Goal: Task Accomplishment & Management: Contribute content

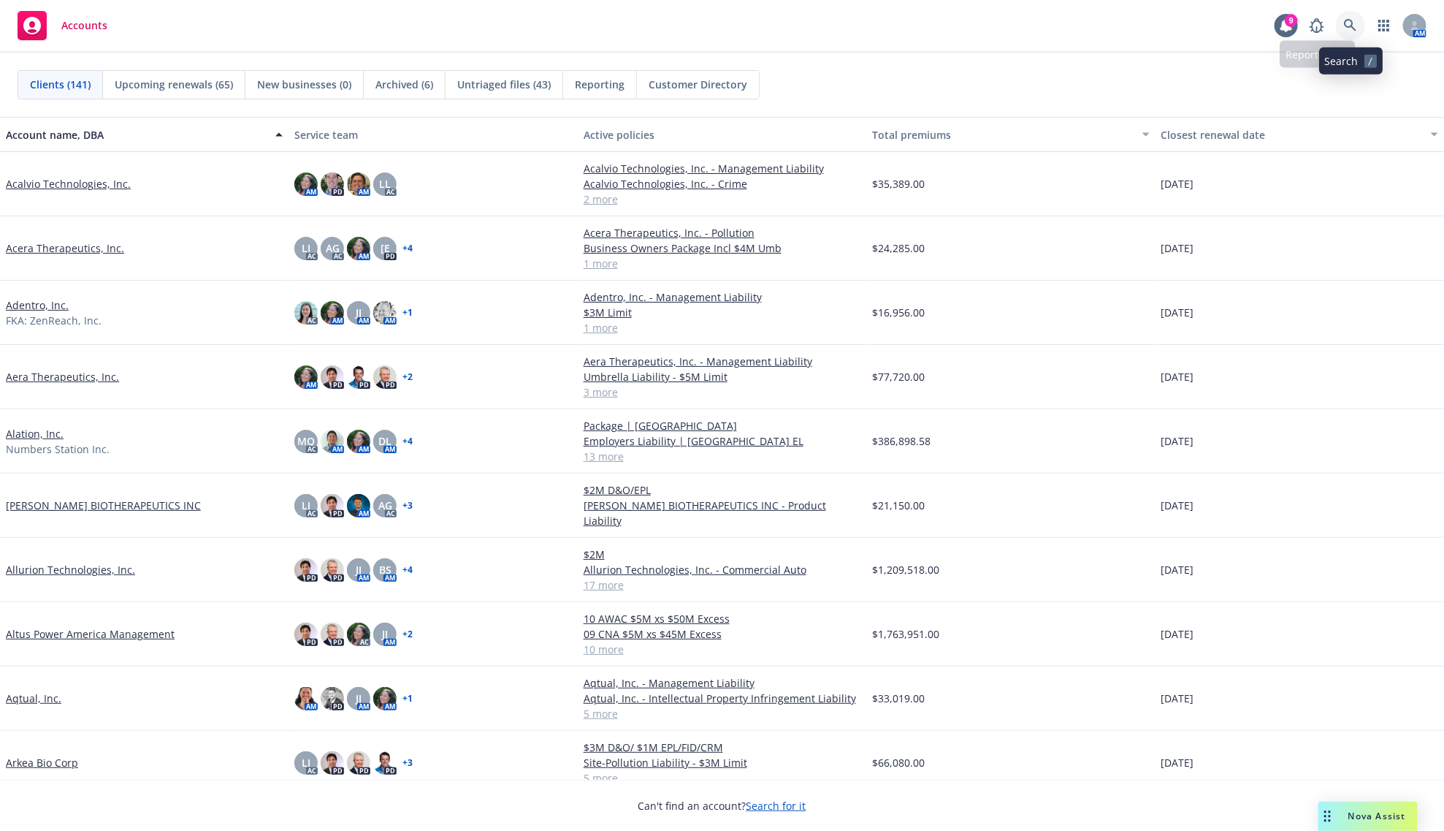
click at [1359, 20] on link at bounding box center [1350, 25] width 29 height 29
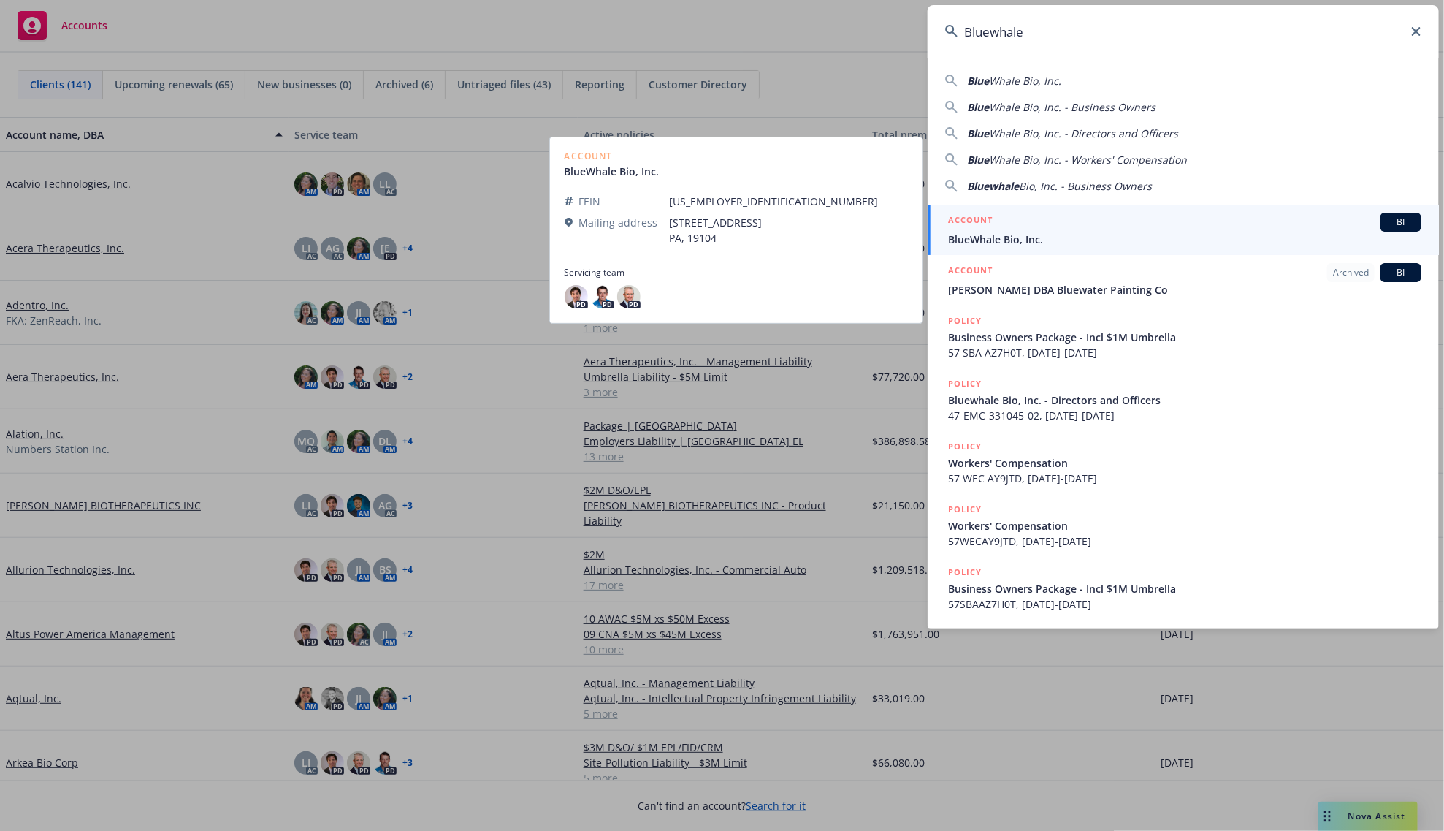
type input "Bluewhale"
click at [1057, 220] on div "ACCOUNT BI" at bounding box center [1184, 222] width 473 height 19
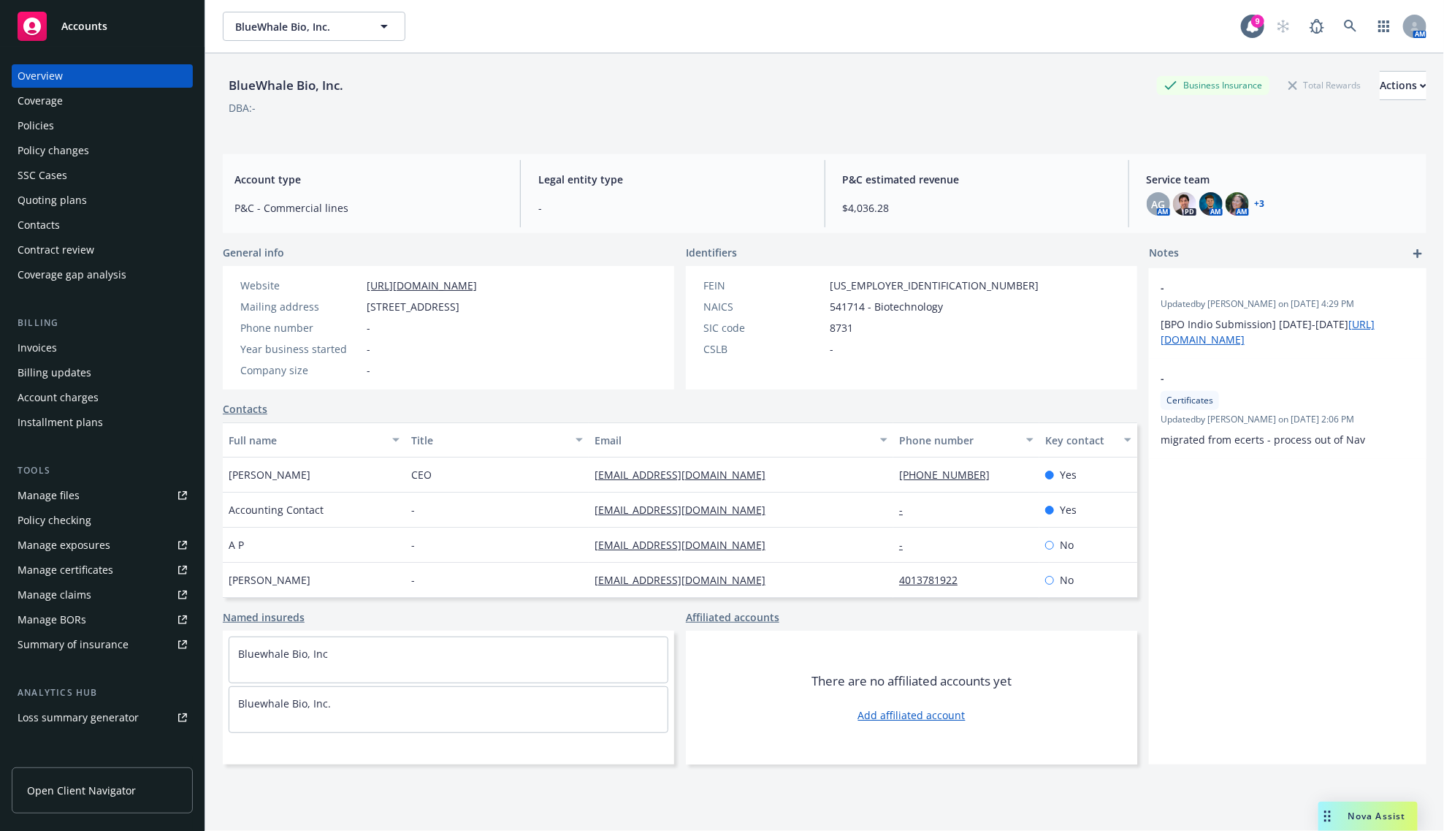
click at [124, 355] on div "Invoices" at bounding box center [102, 347] width 169 height 23
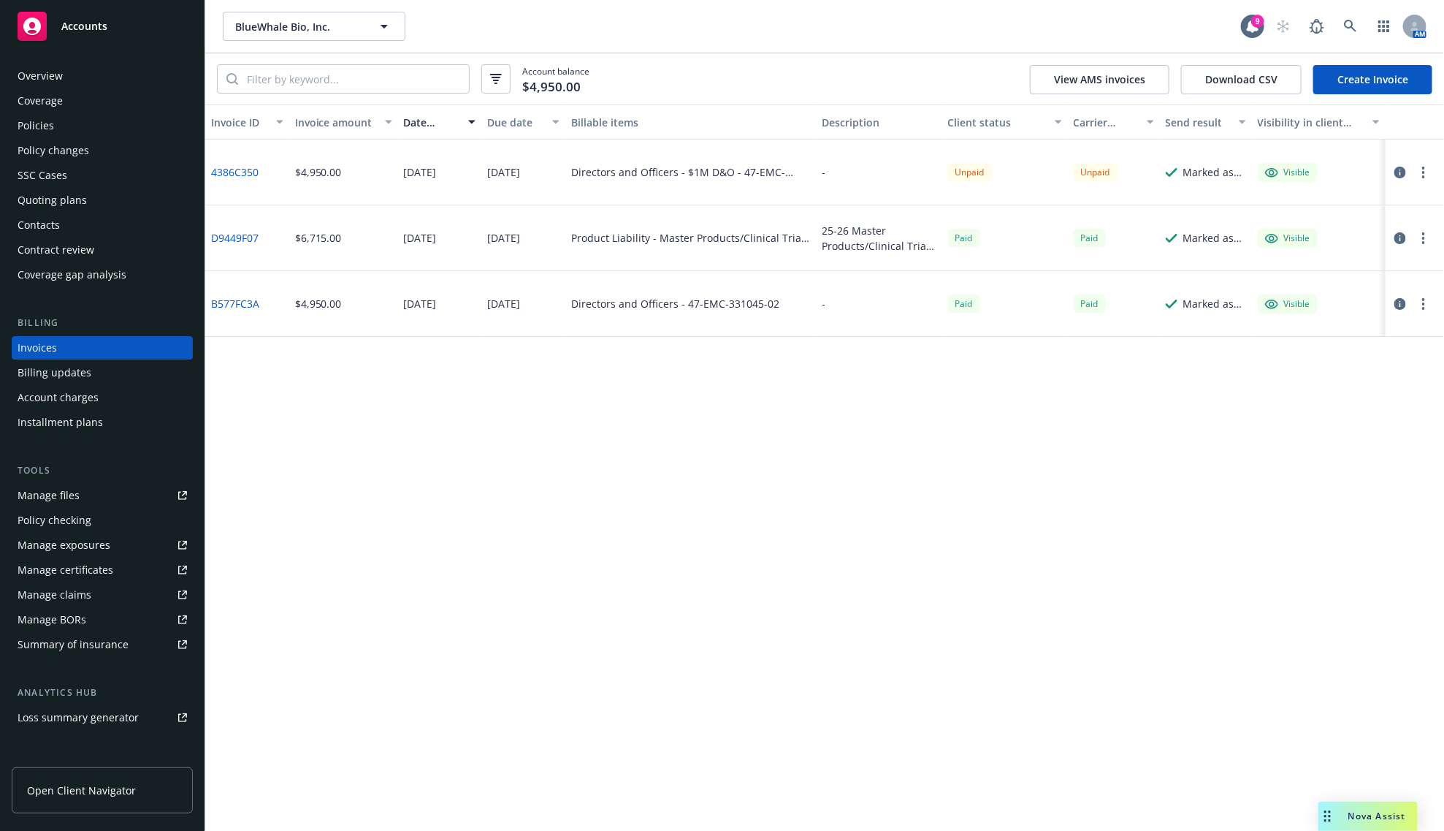
drag, startPoint x: 539, startPoint y: 534, endPoint x: 525, endPoint y: 522, distance: 18.7
click at [539, 534] on div "Invoice ID Invoice amount Date issued Due date Billable items Description Clien…" at bounding box center [824, 467] width 1239 height 726
click at [55, 118] on div "Policies" at bounding box center [102, 125] width 169 height 23
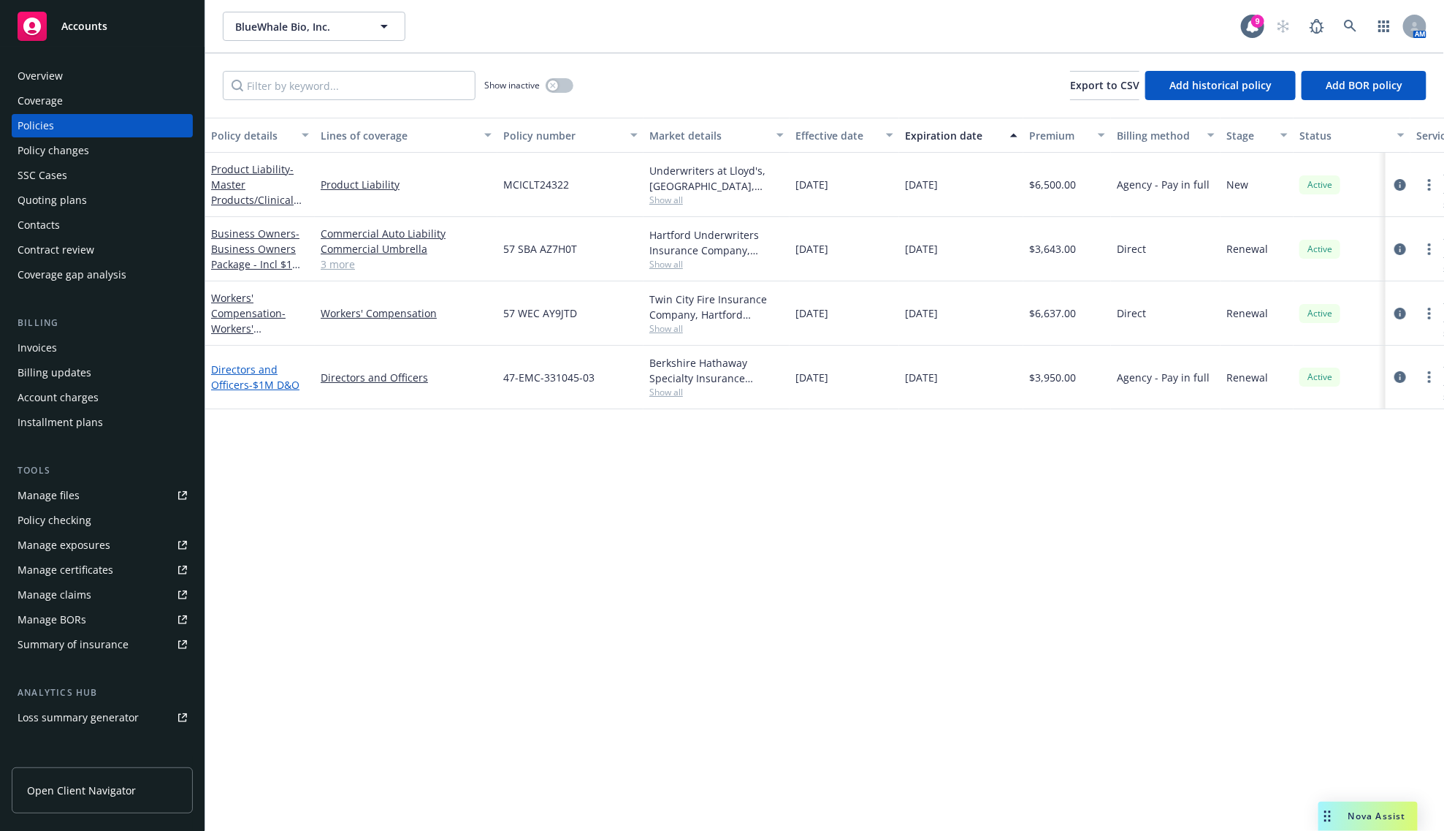
click at [264, 378] on span "- $1M D&O" at bounding box center [274, 385] width 50 height 14
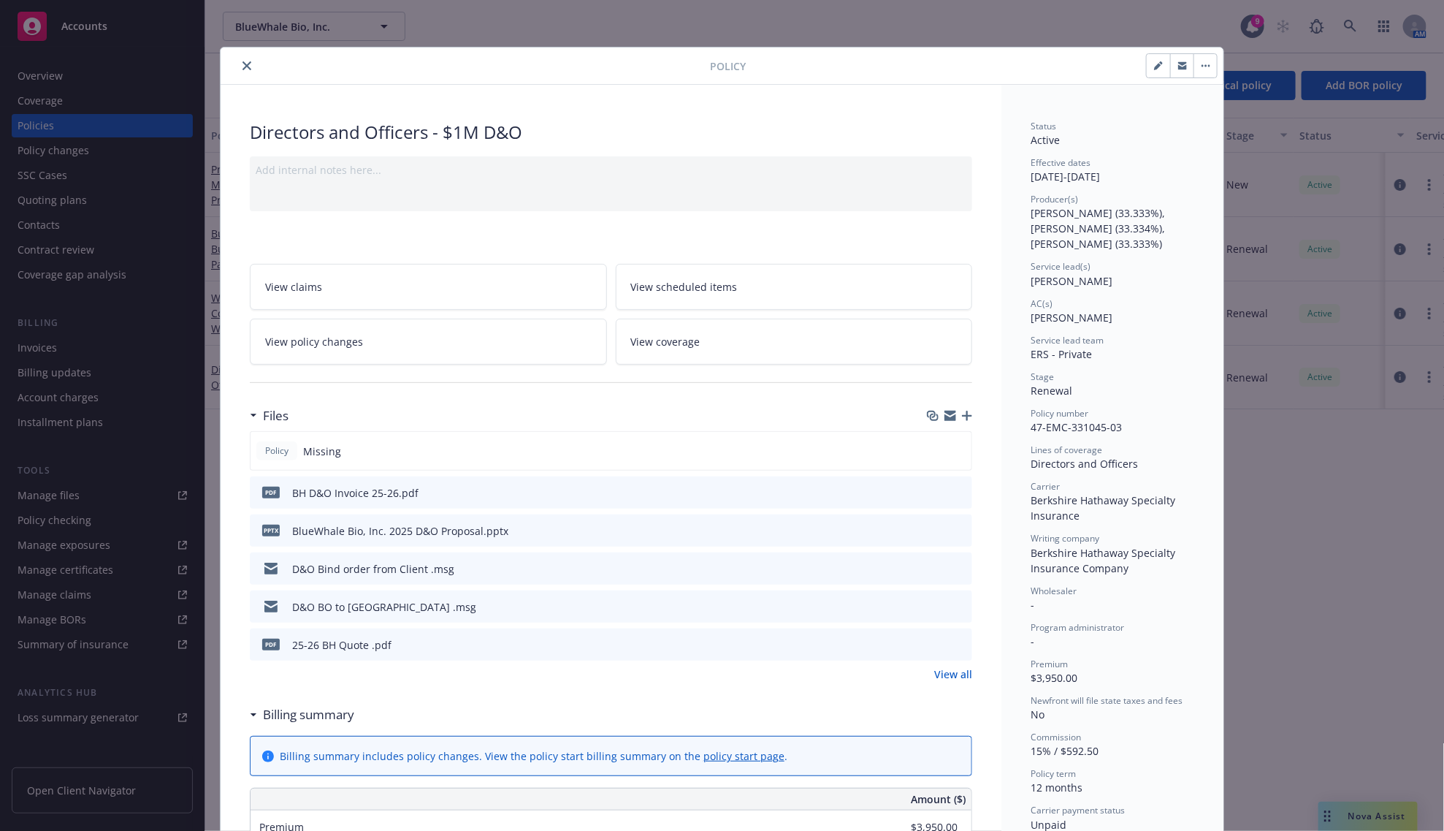
click at [962, 417] on icon "button" at bounding box center [967, 416] width 10 height 10
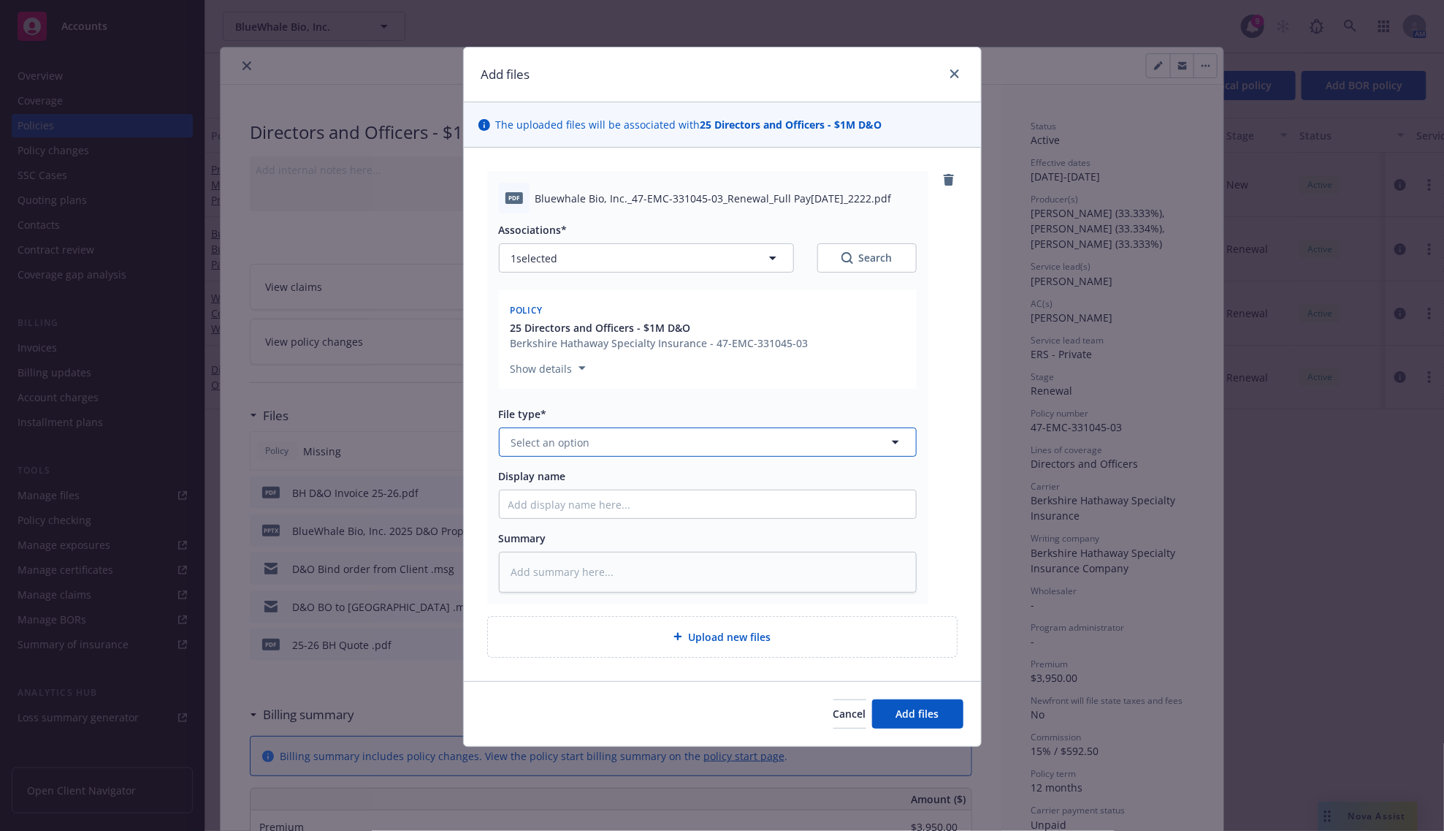
click at [577, 443] on span "Select an option" at bounding box center [550, 442] width 79 height 15
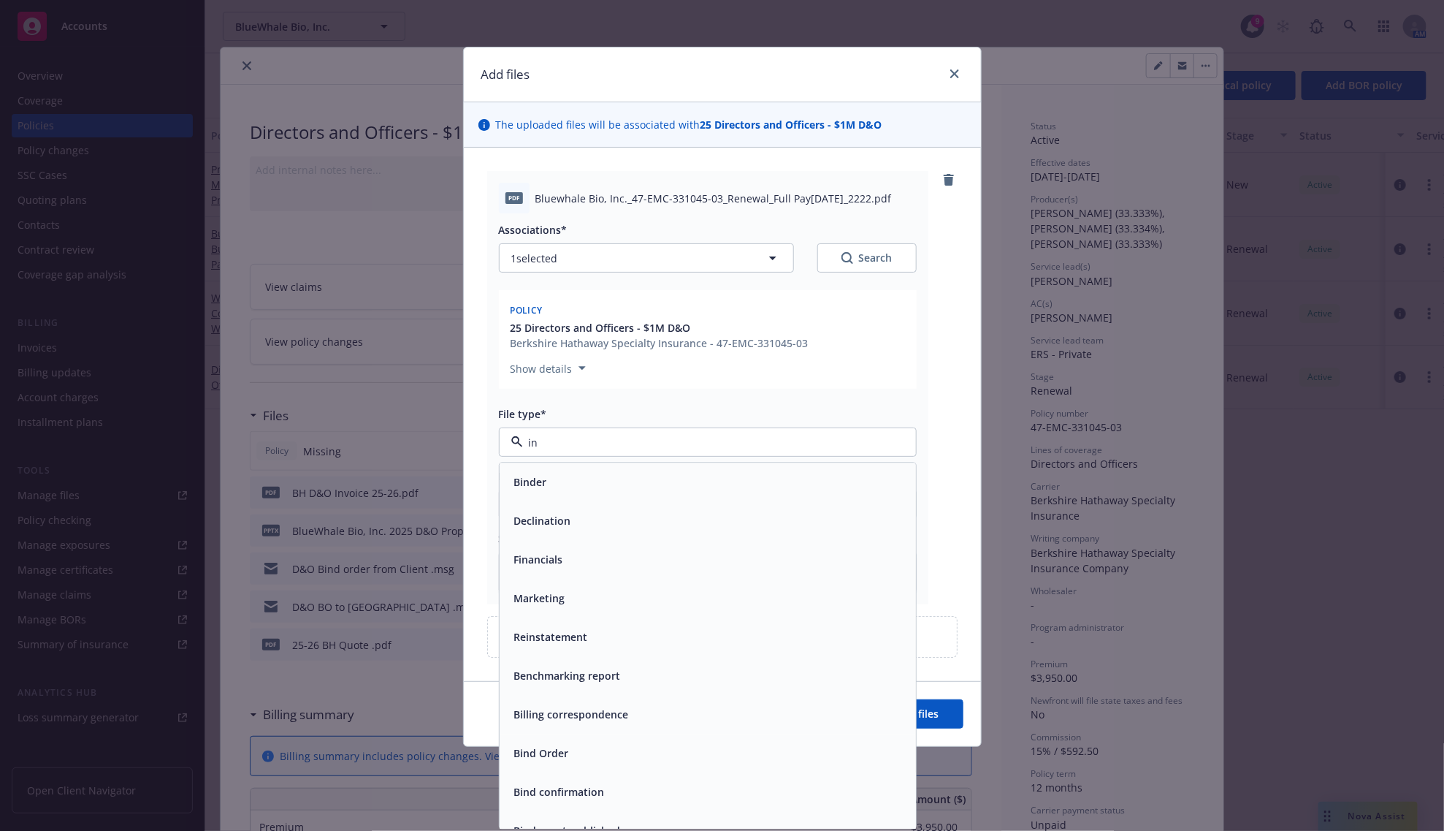
type input "inv"
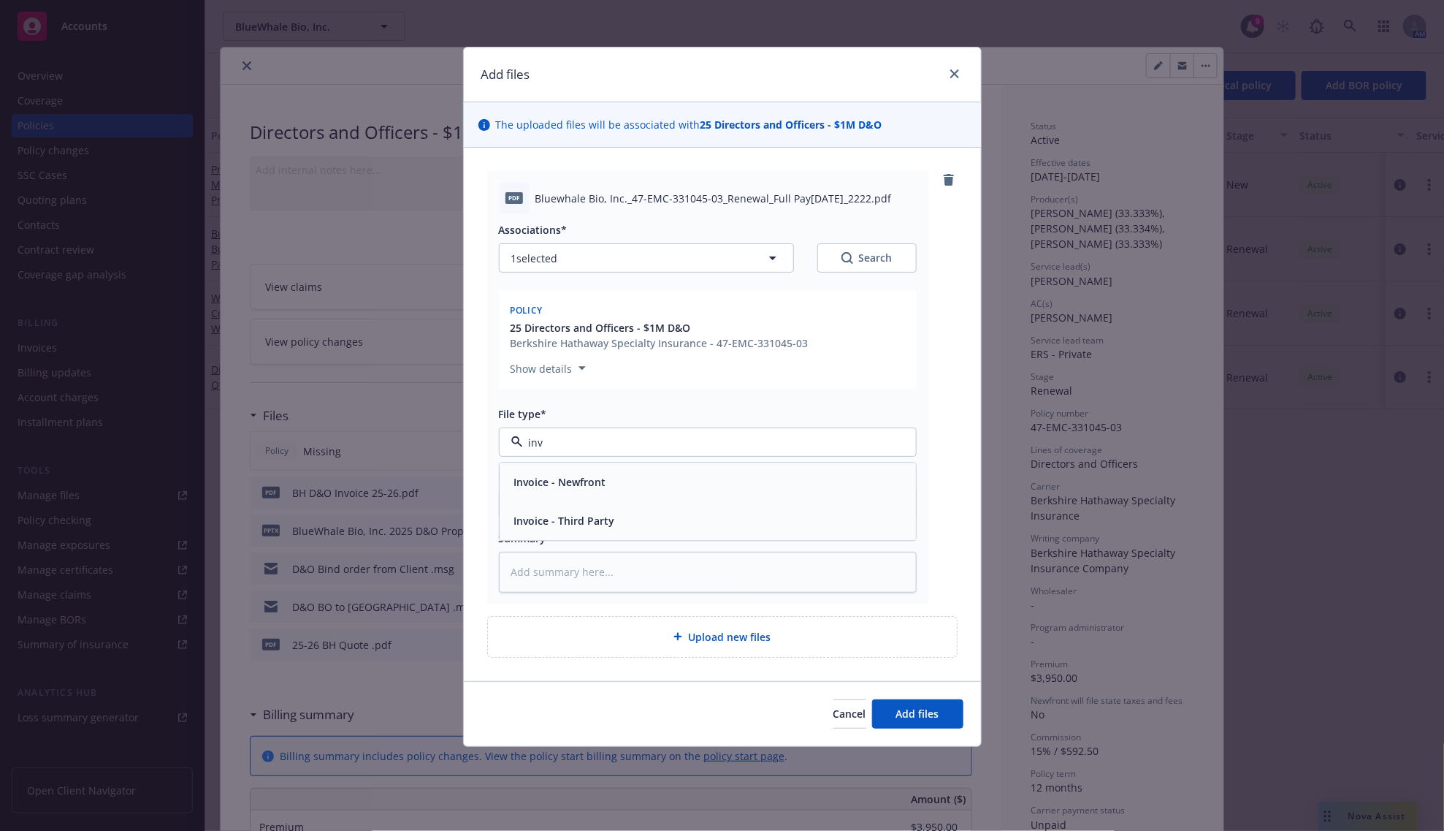
click at [579, 516] on span "Invoice - Third Party" at bounding box center [564, 521] width 101 height 15
click at [885, 699] on div "Cancel Add files" at bounding box center [722, 713] width 517 height 65
click at [886, 703] on button "Add files" at bounding box center [917, 713] width 91 height 29
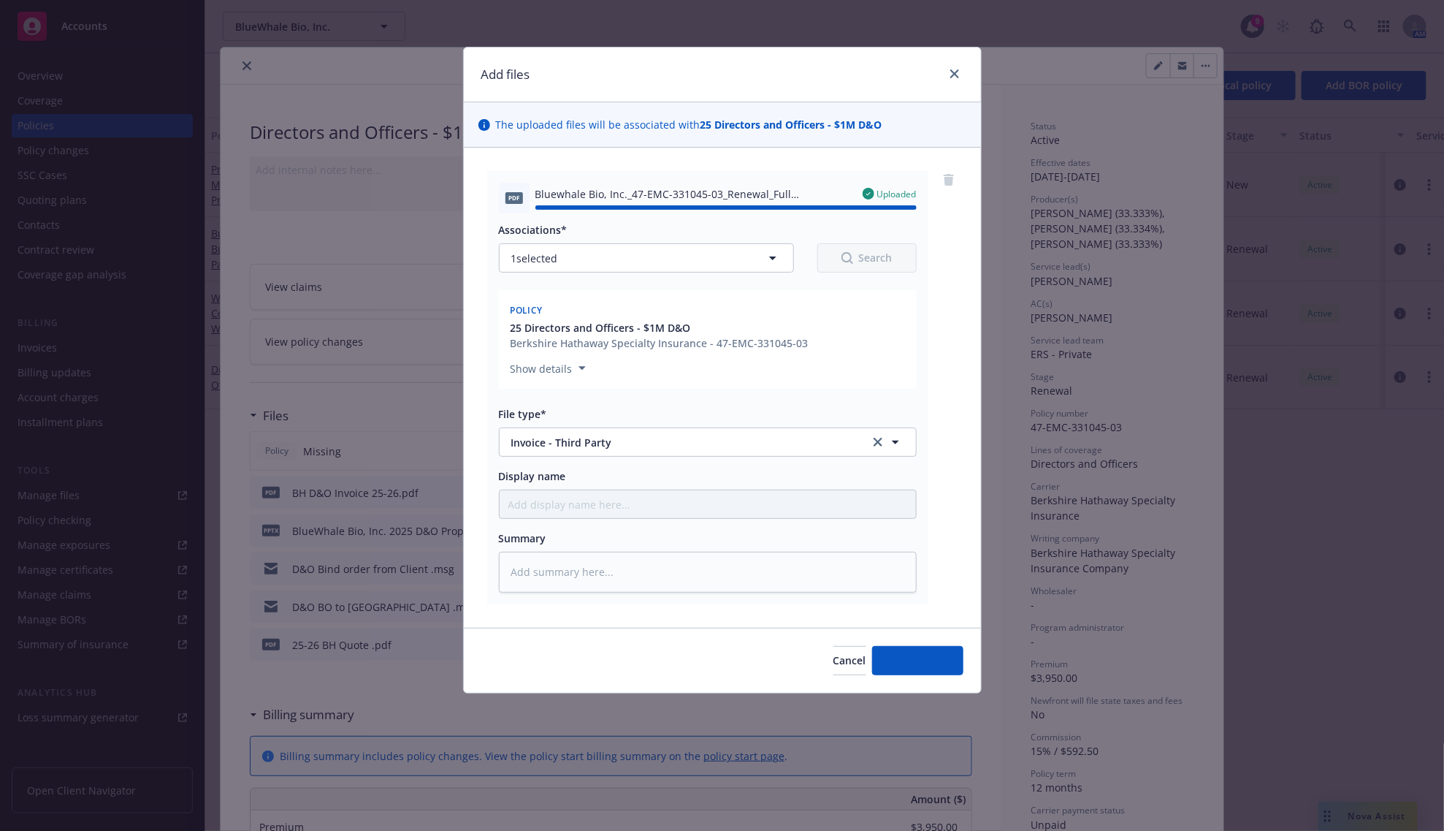
type textarea "x"
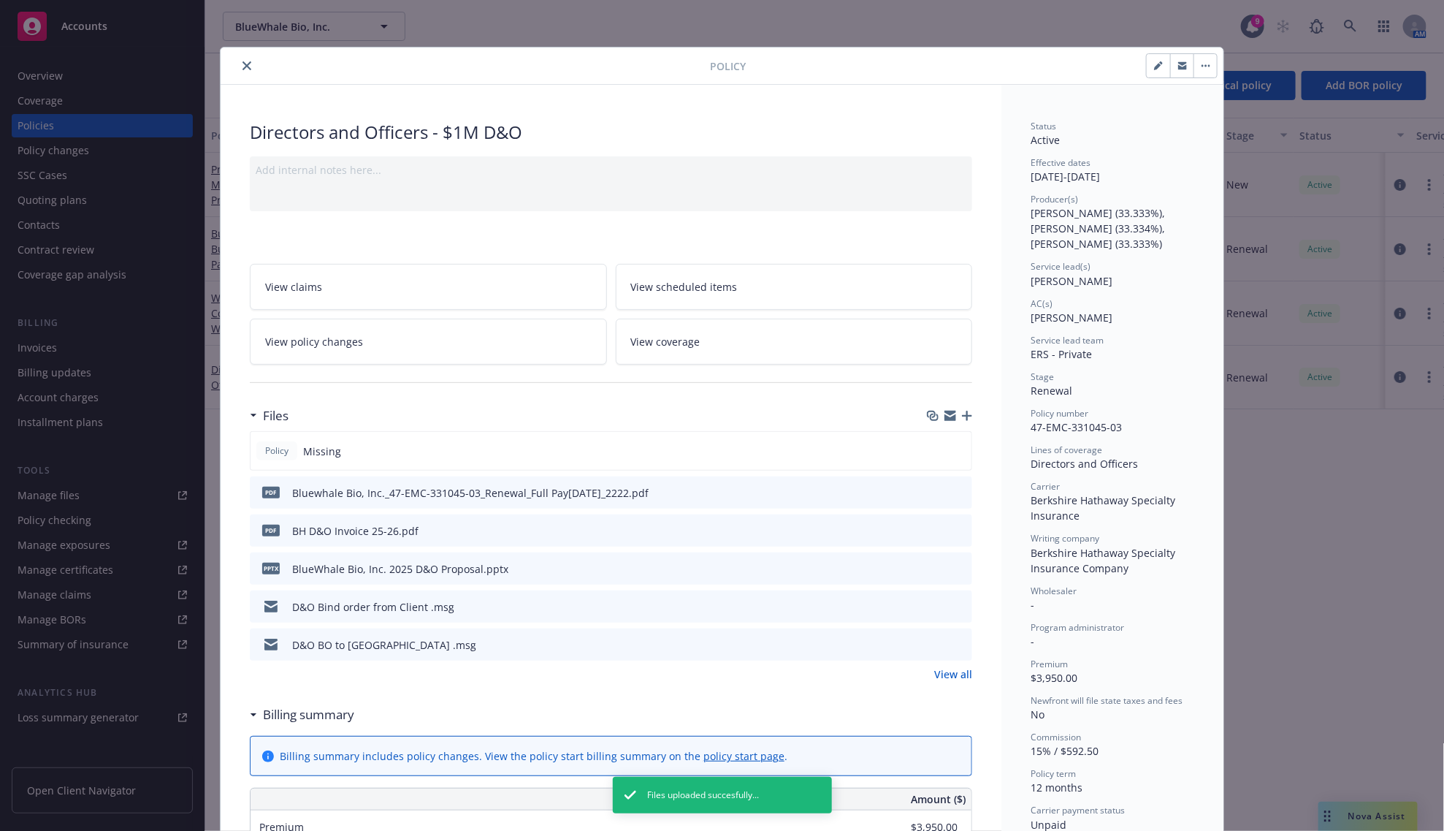
click at [243, 64] on icon "close" at bounding box center [247, 65] width 9 height 9
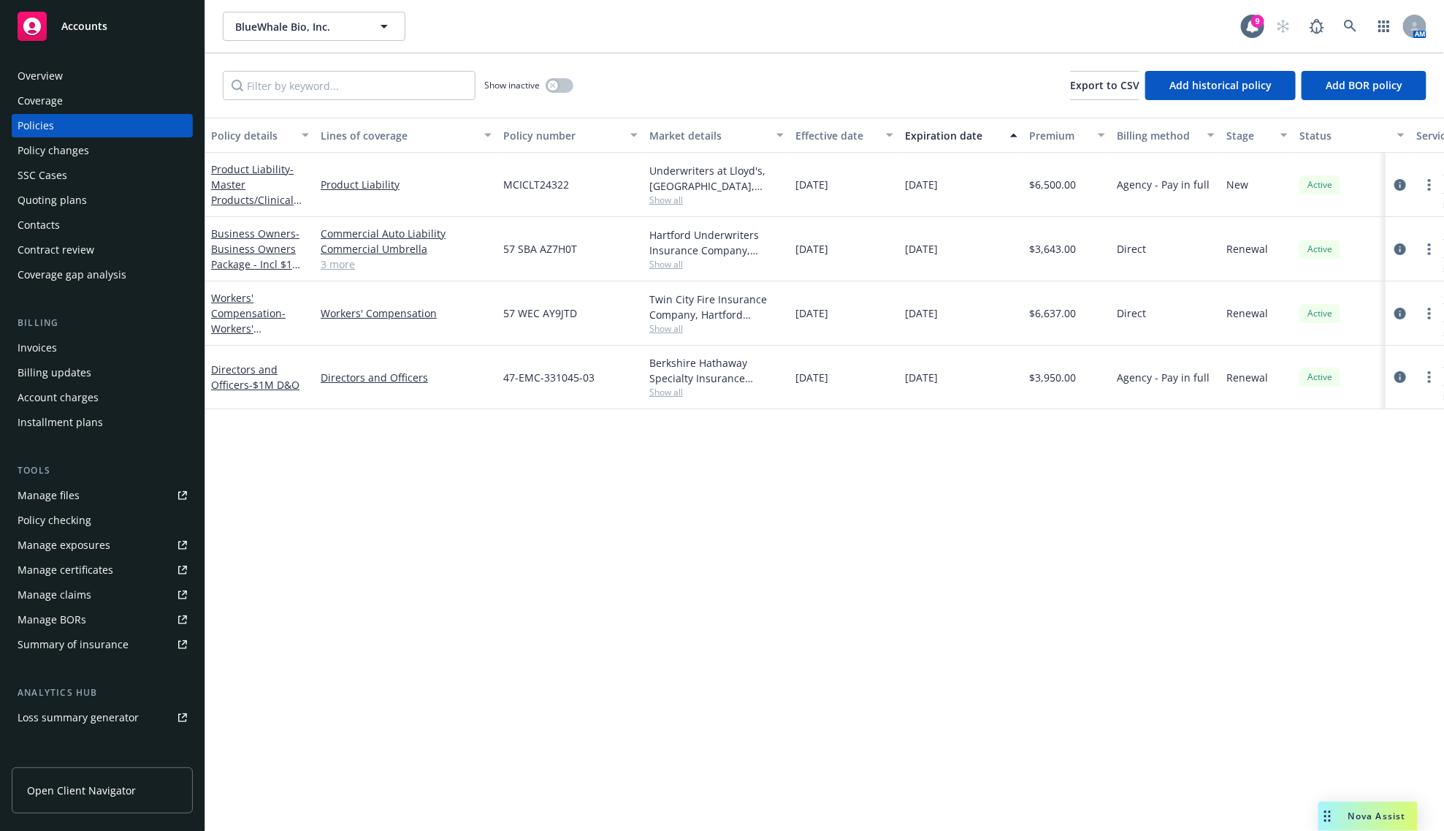
click at [684, 592] on div "Policy details Lines of coverage Policy number Market details Effective date Ex…" at bounding box center [824, 474] width 1239 height 713
click at [1341, 19] on link at bounding box center [1350, 26] width 29 height 29
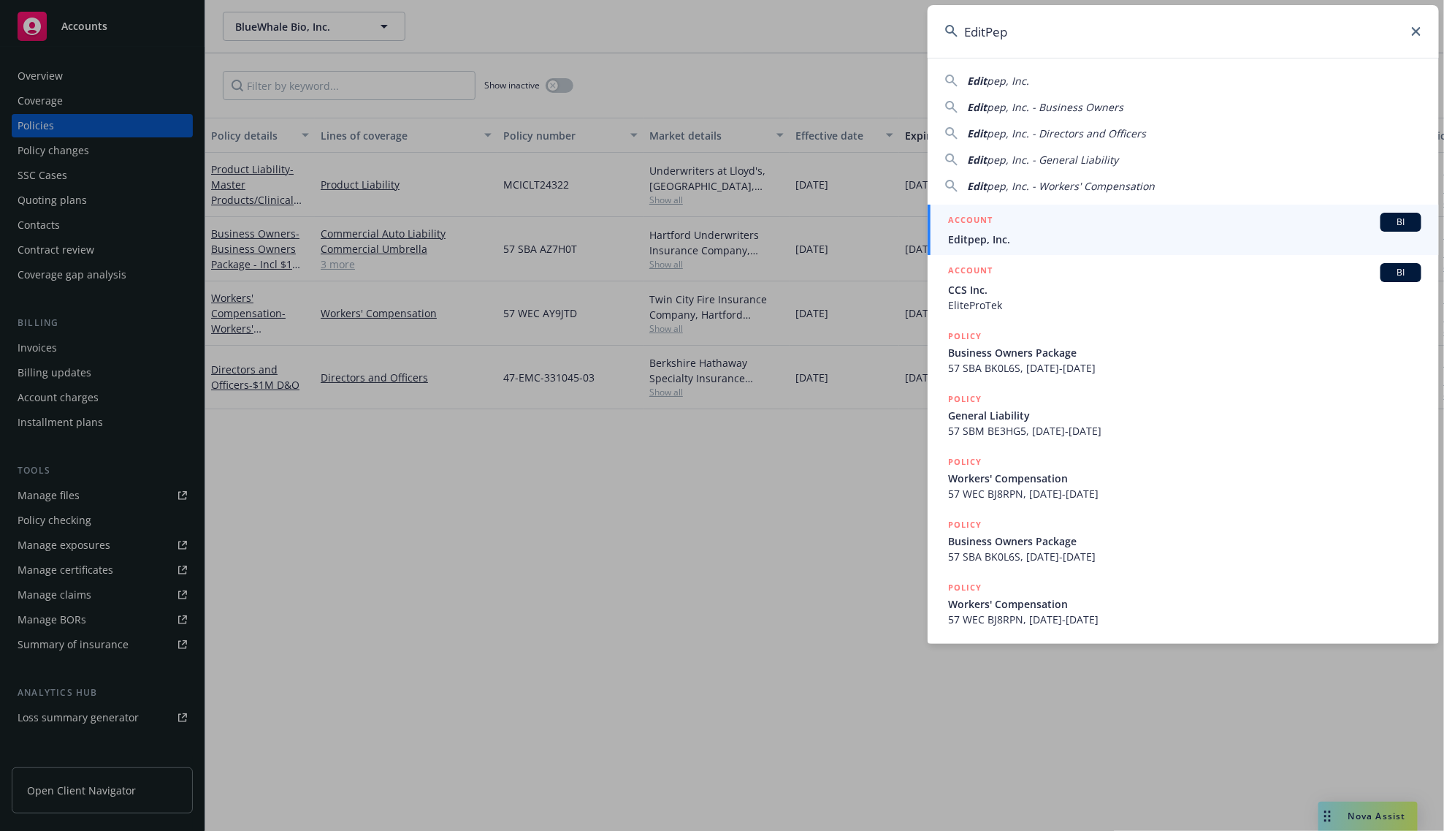
type input "EditPep"
click at [968, 241] on span "Editpep, Inc." at bounding box center [1184, 239] width 473 height 15
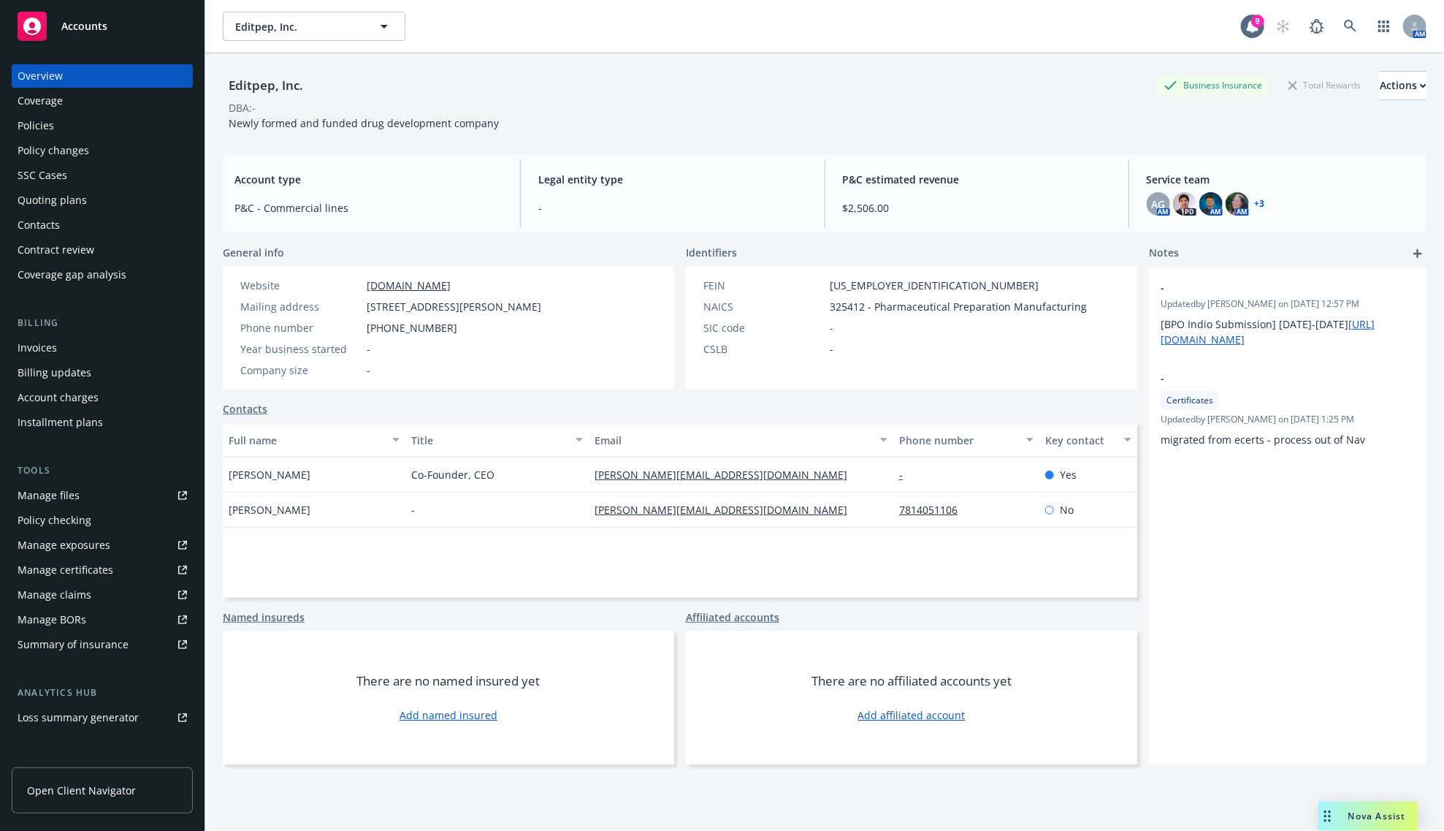
click at [75, 130] on div "Policies" at bounding box center [102, 125] width 169 height 23
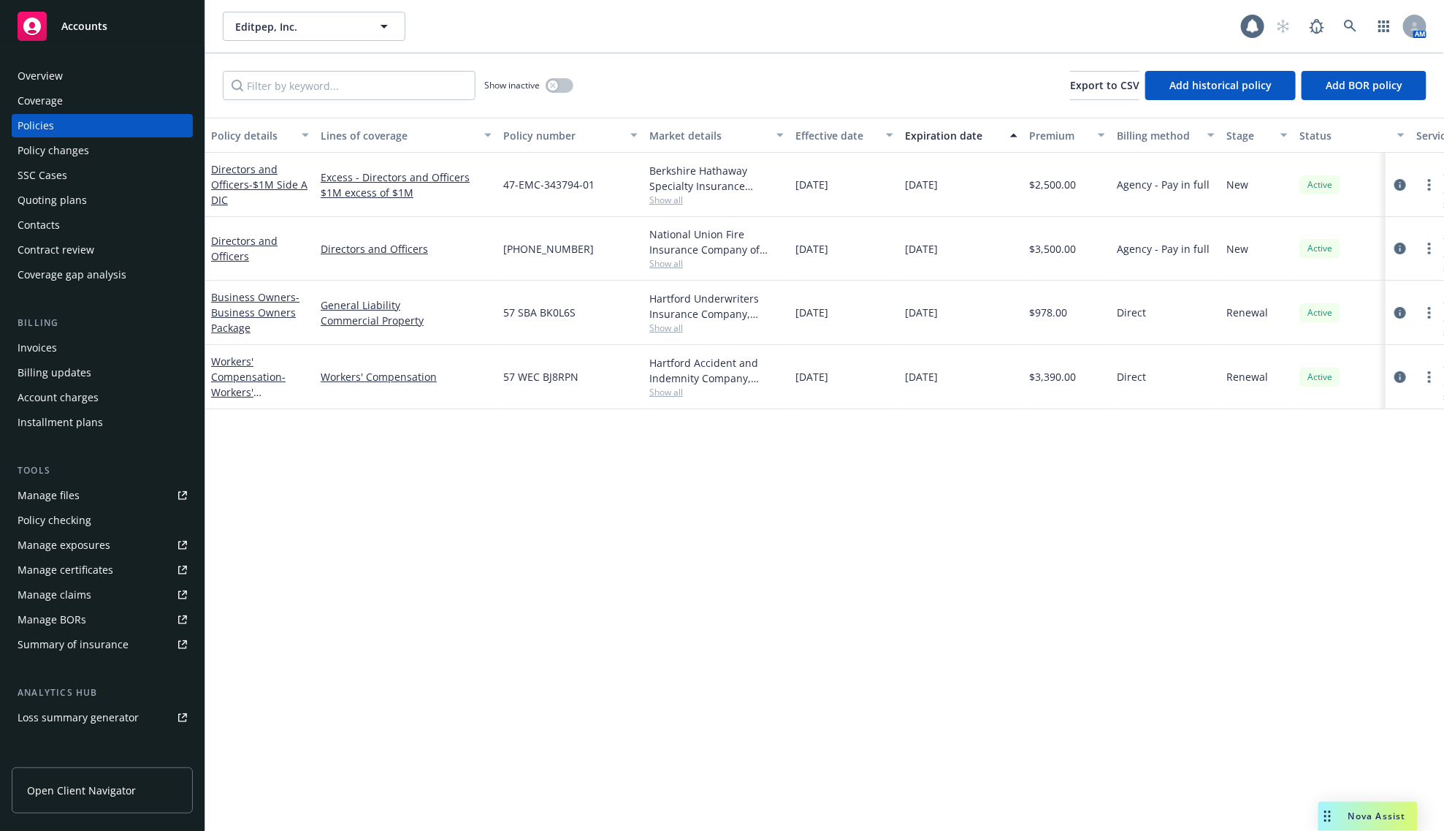
click at [88, 356] on div "Invoices" at bounding box center [102, 347] width 169 height 23
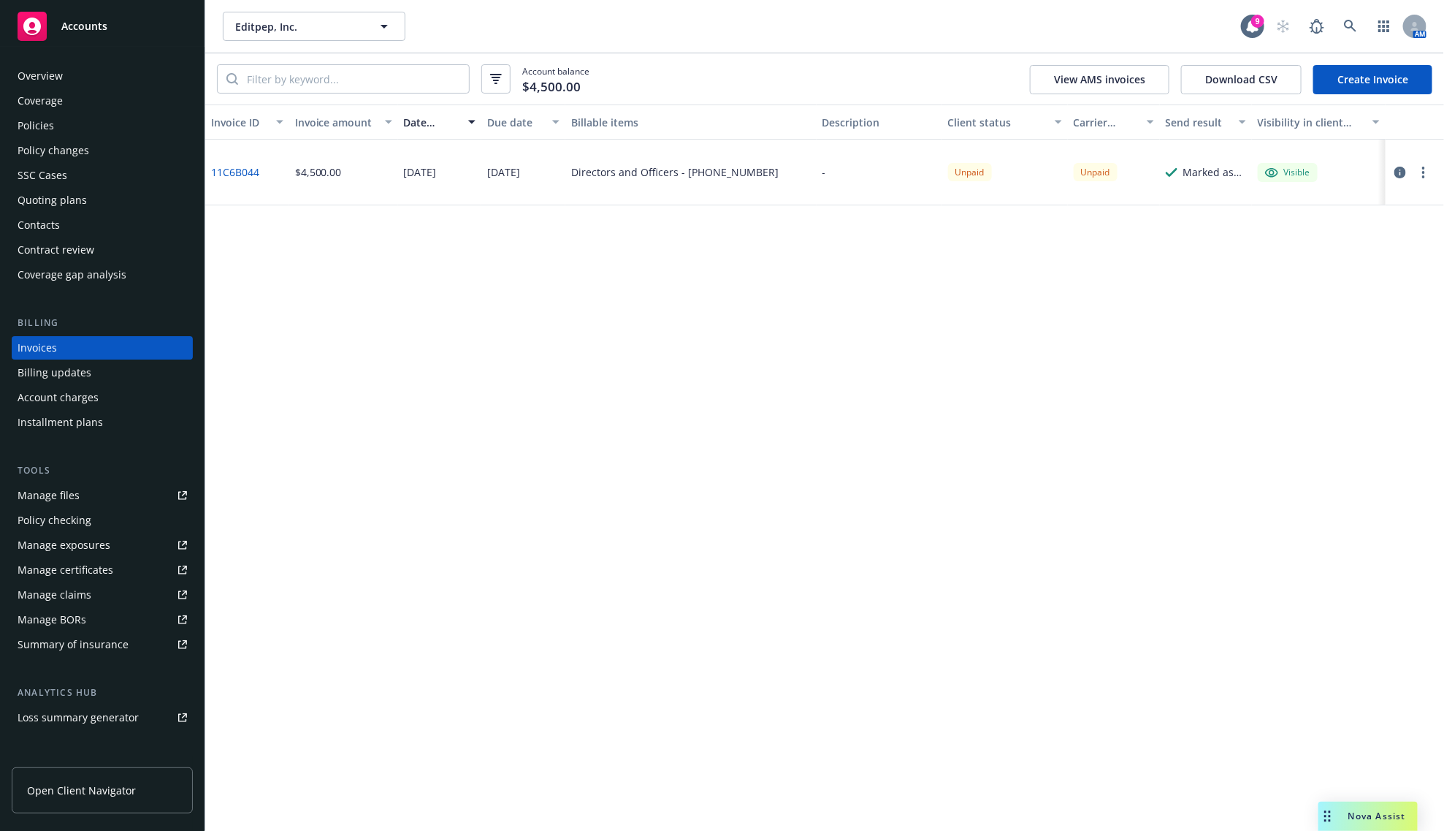
click at [81, 123] on div "Policies" at bounding box center [102, 125] width 169 height 23
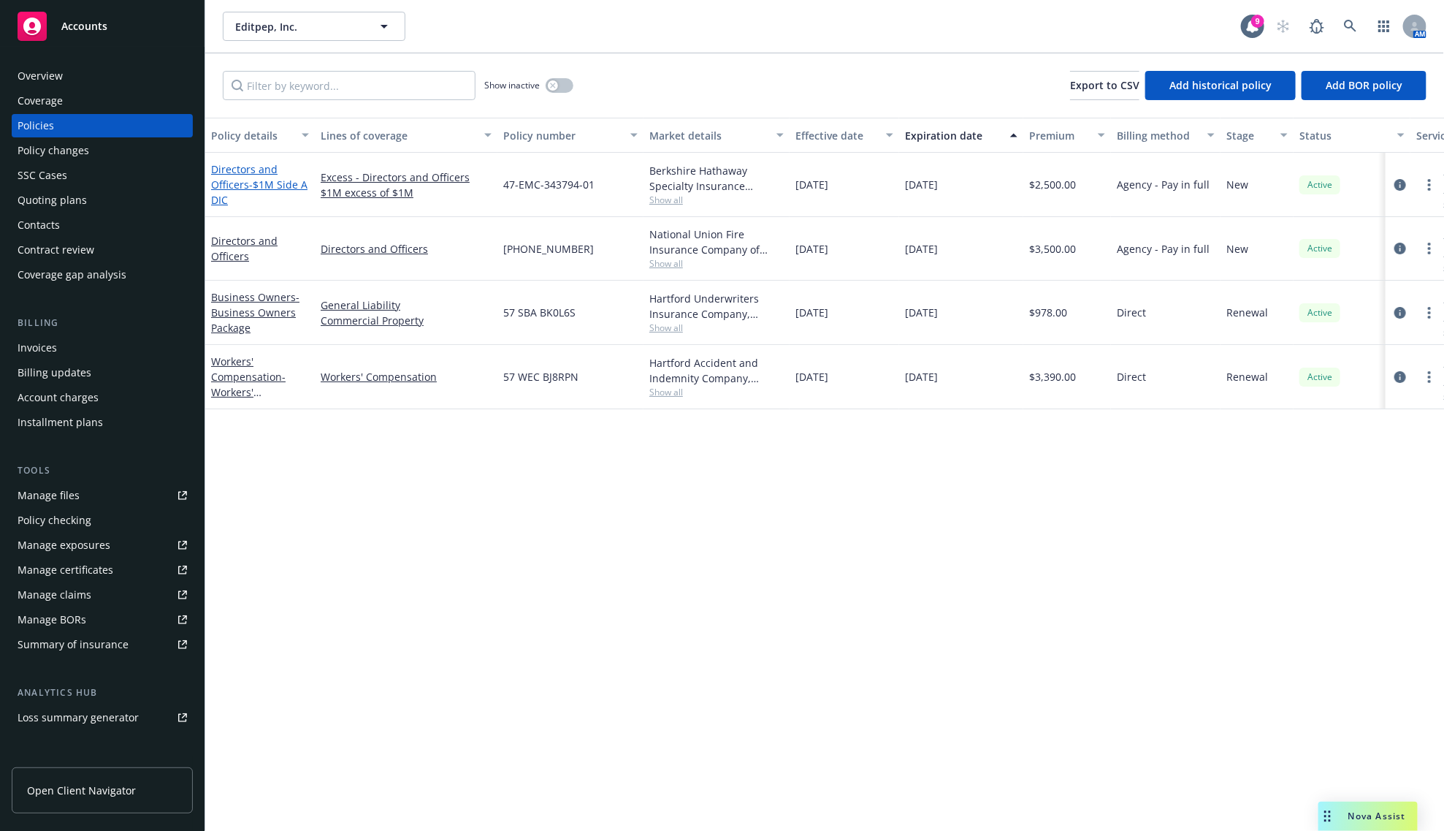
click at [221, 164] on link "Directors and Officers - $1M Side A DIC" at bounding box center [259, 184] width 96 height 45
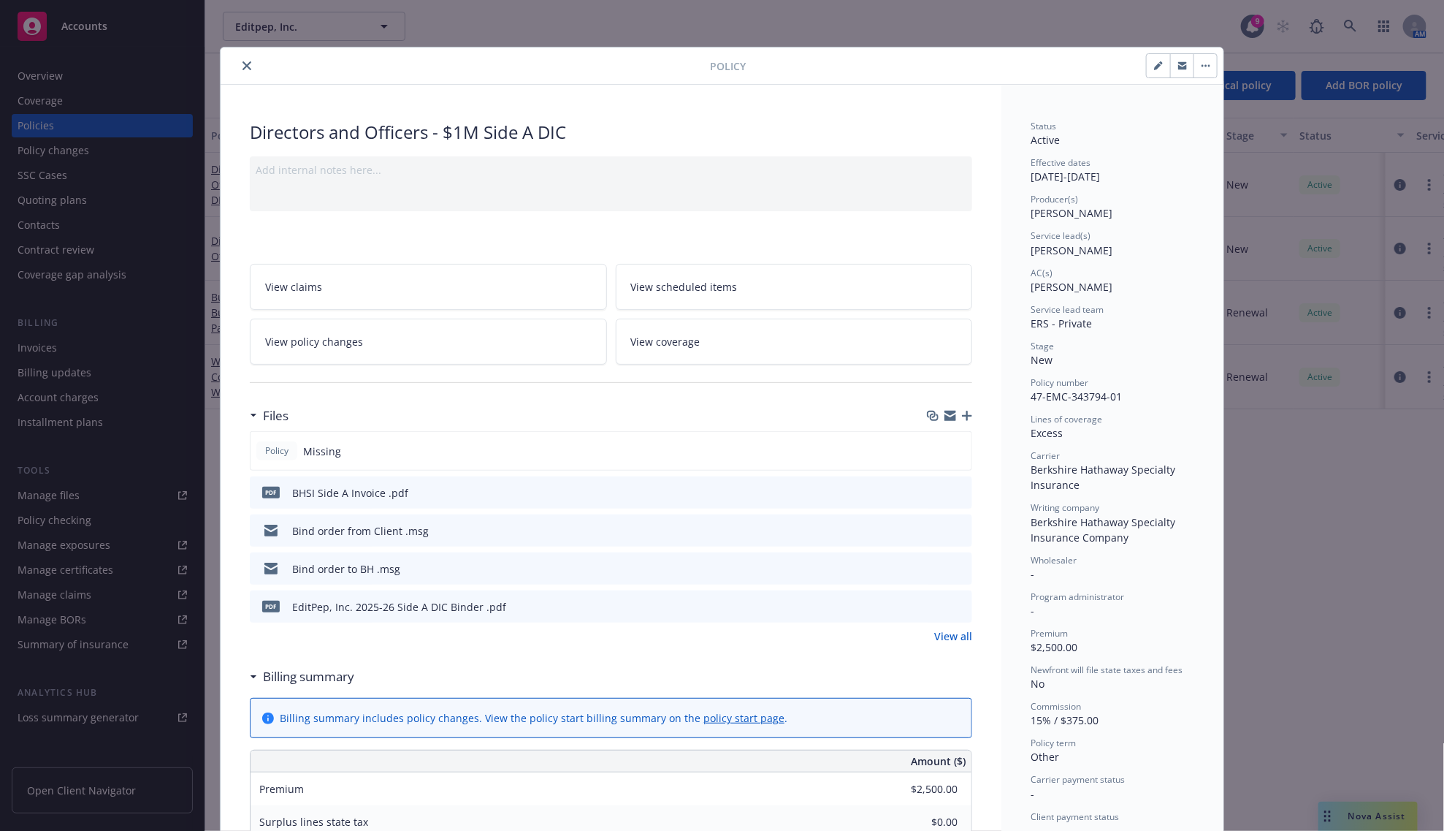
click at [966, 413] on div "Directors and Officers - $1M Side A DIC Add internal notes here... View claims …" at bounding box center [611, 778] width 781 height 1386
click at [962, 415] on icon "button" at bounding box center [967, 416] width 10 height 10
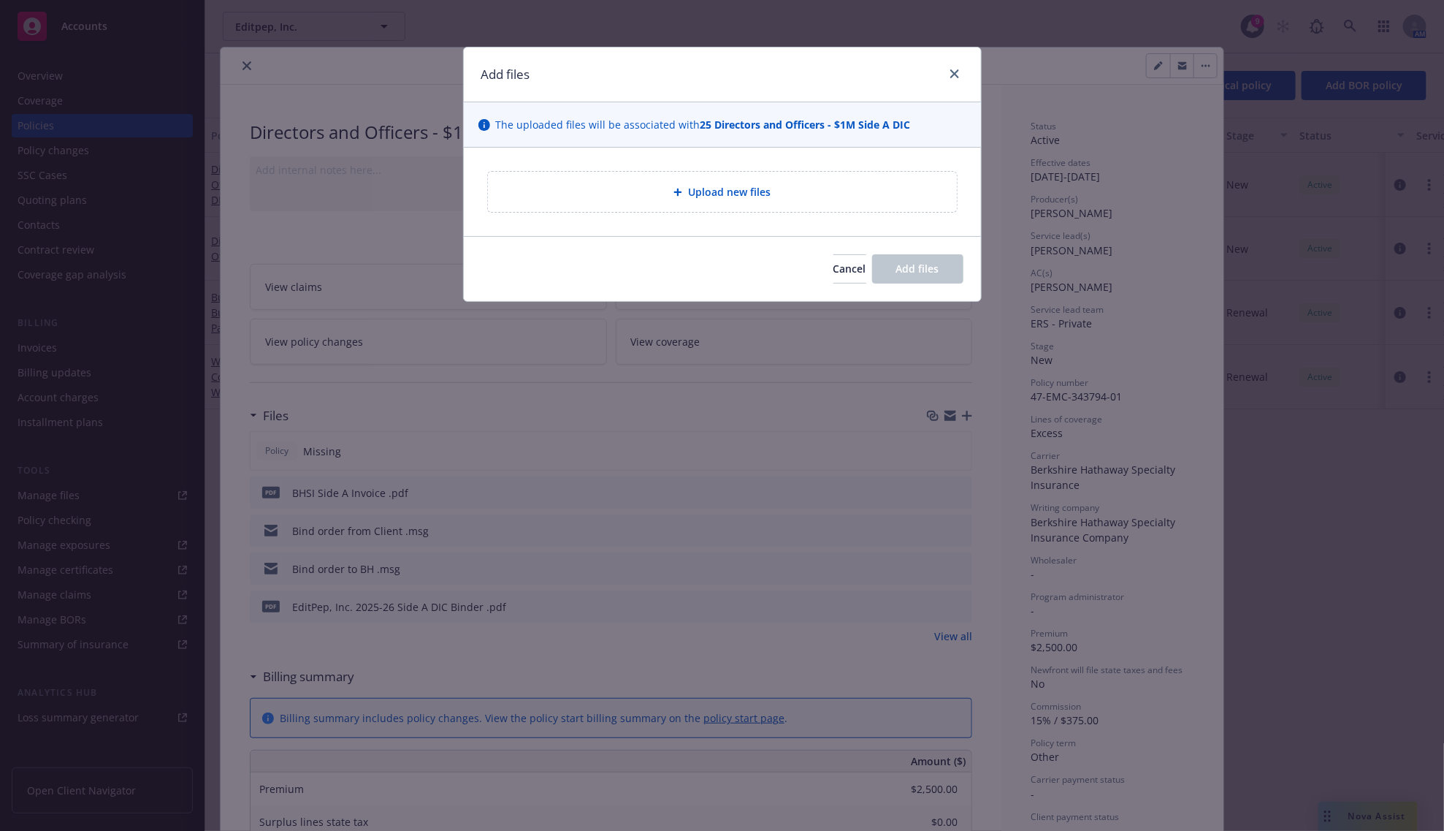
type textarea "x"
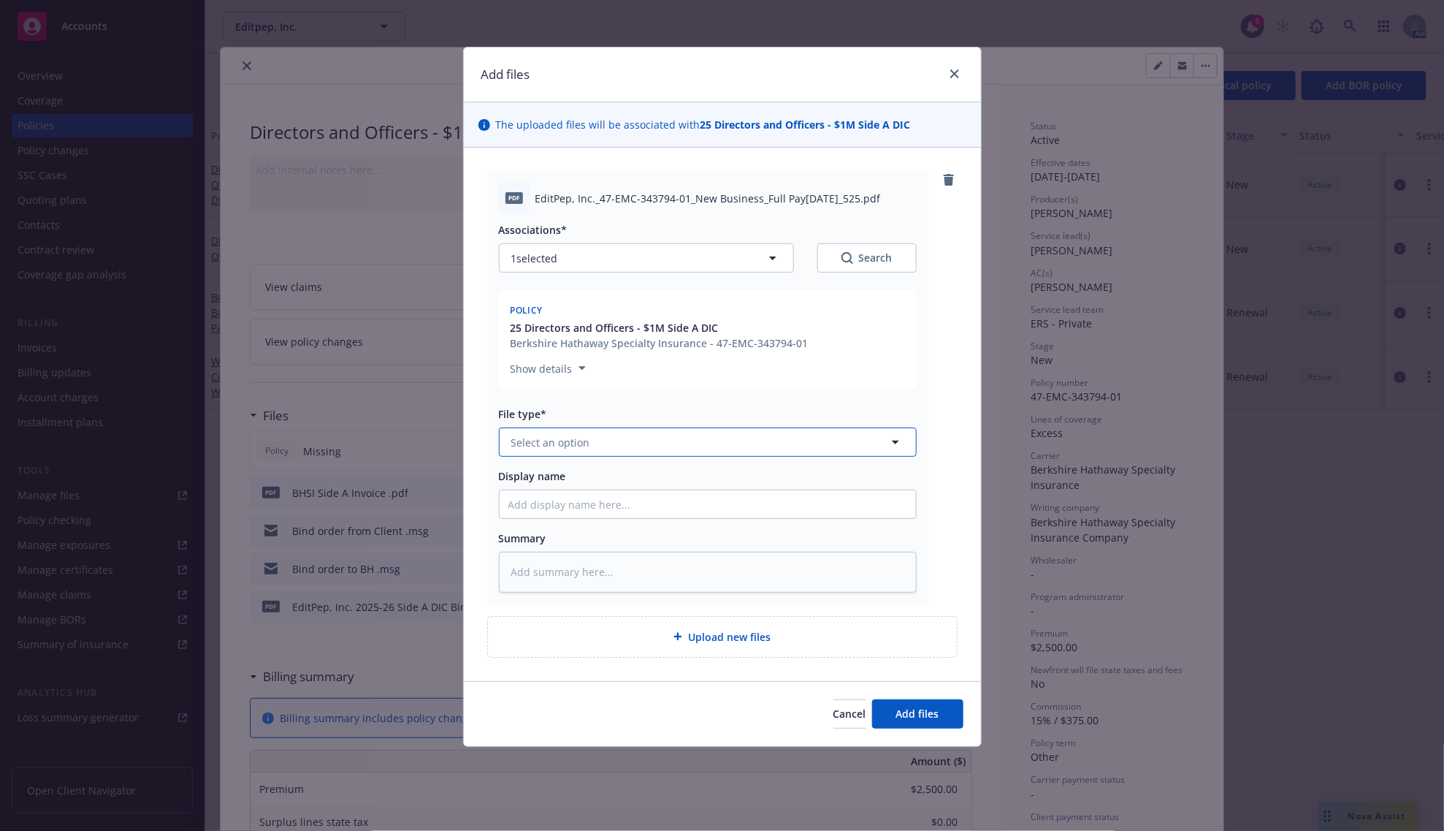
click at [667, 442] on button "Select an option" at bounding box center [708, 441] width 418 height 29
type input "invoi"
click at [566, 514] on span "Invoice - Third Party" at bounding box center [564, 521] width 101 height 15
click at [888, 705] on button "Add files" at bounding box center [917, 713] width 91 height 29
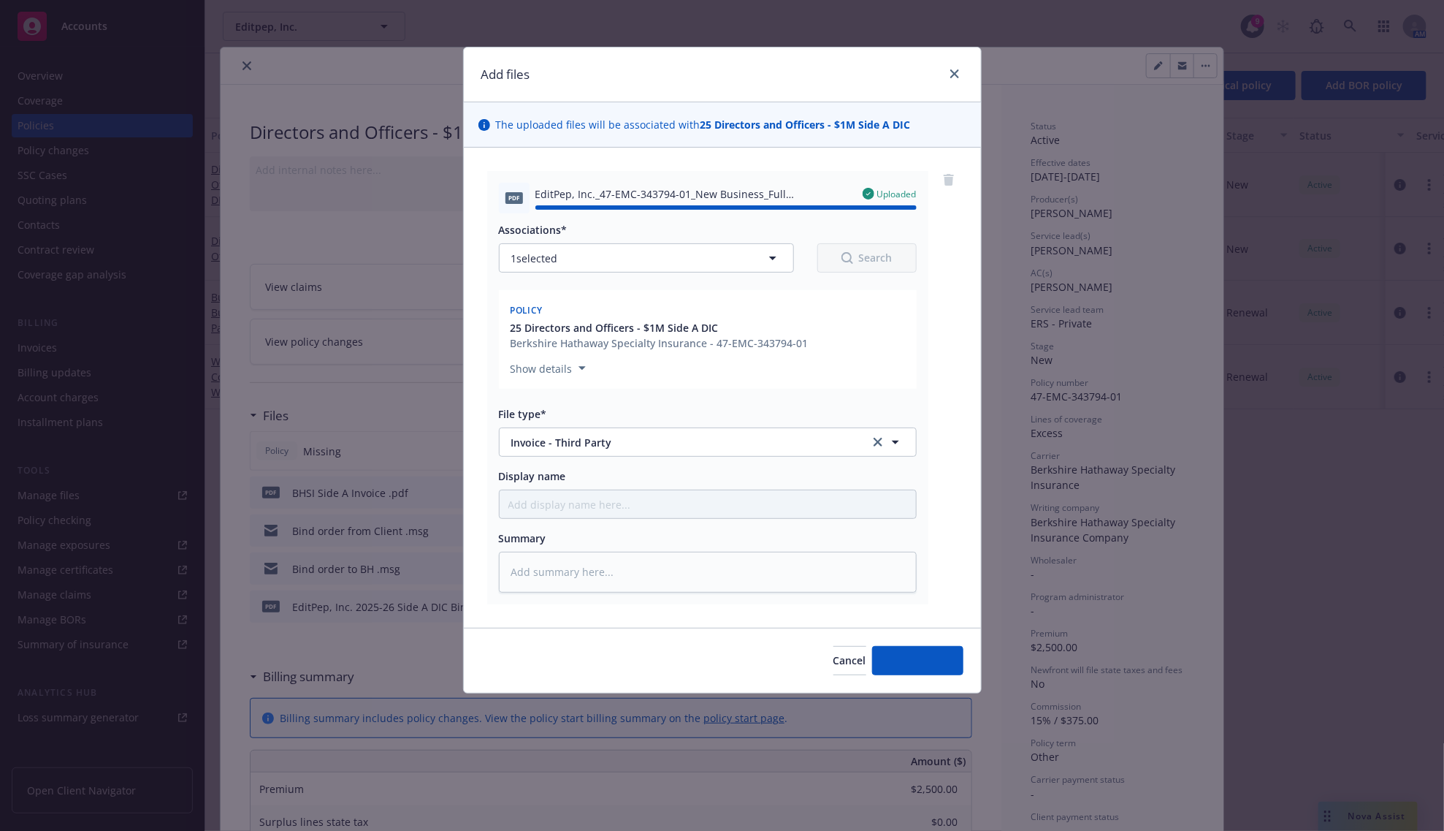
type textarea "x"
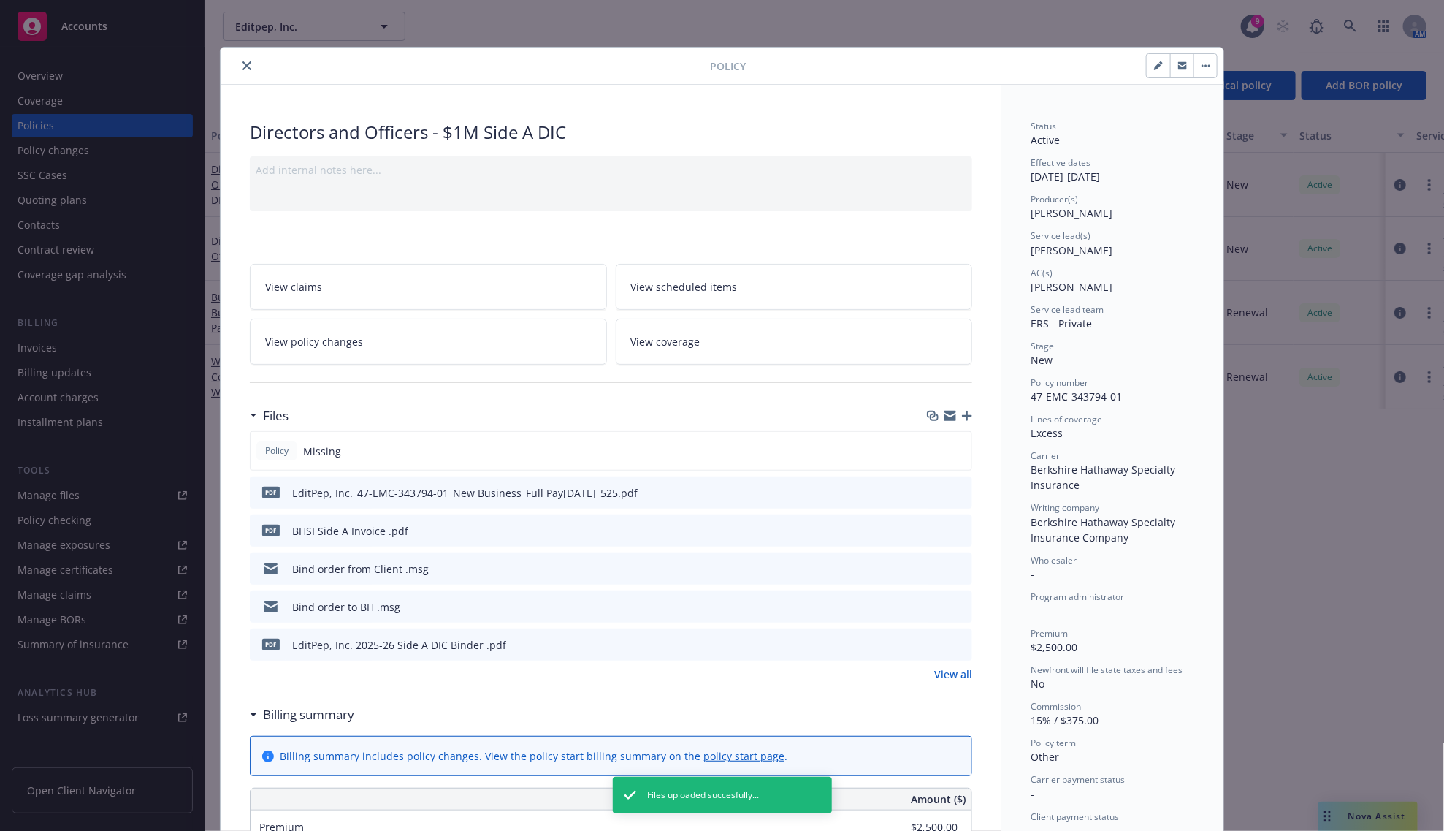
click at [243, 64] on icon "close" at bounding box center [247, 65] width 9 height 9
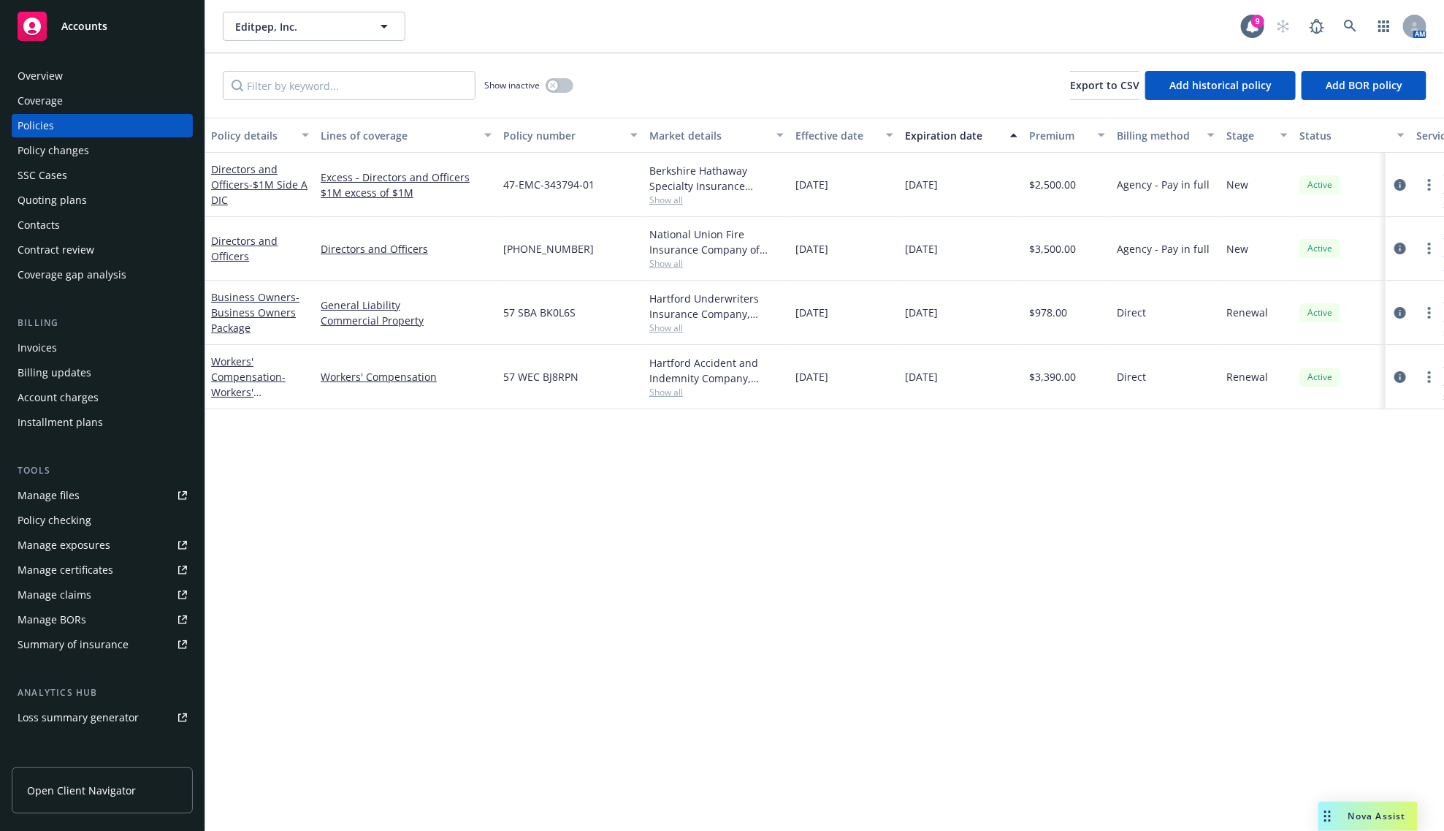
drag, startPoint x: 451, startPoint y: 643, endPoint x: 918, endPoint y: 231, distance: 622.6
click at [451, 643] on div "Policy details Lines of coverage Policy number Market details Effective date Ex…" at bounding box center [824, 474] width 1239 height 713
